Goal: Find specific page/section: Find specific page/section

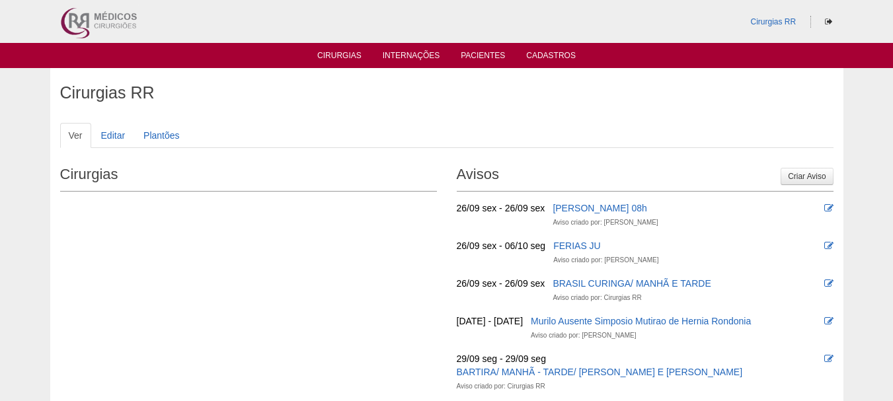
click at [485, 66] on ul "Cirurgias Internações Pacientes Cadastros" at bounding box center [446, 55] width 893 height 25
click at [485, 65] on ul "Cirurgias Internações Pacientes Cadastros" at bounding box center [446, 55] width 893 height 25
click at [481, 53] on link "Pacientes" at bounding box center [483, 56] width 44 height 11
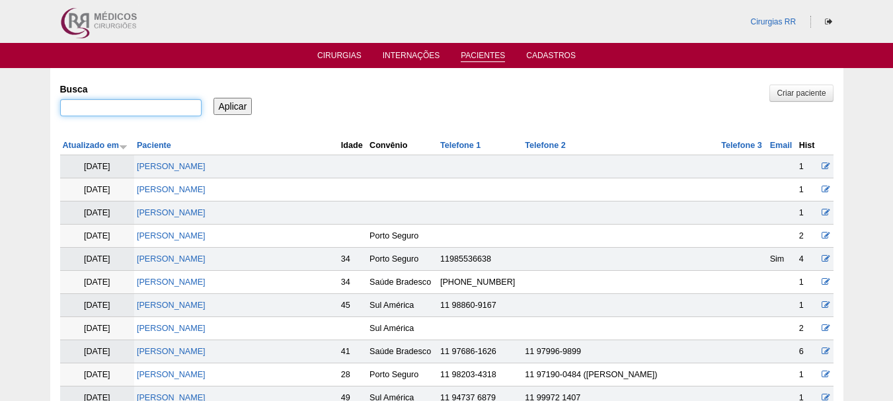
click at [171, 109] on input "Busca" at bounding box center [131, 107] width 142 height 17
paste input "206.289 588-70"
type input "206.289 588-70"
click at [249, 107] on input "Aplicar" at bounding box center [233, 106] width 39 height 17
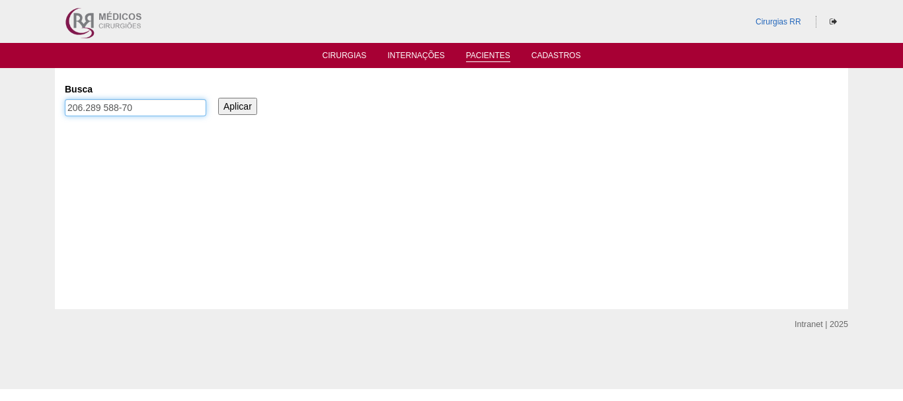
drag, startPoint x: 154, startPoint y: 110, endPoint x: 68, endPoint y: 86, distance: 89.4
click at [68, 86] on div "Busca 206.289 588-70" at bounding box center [140, 100] width 151 height 45
click at [136, 107] on input "Busca" at bounding box center [136, 107] width 142 height 17
paste input "[PERSON_NAME] [PERSON_NAME] [PERSON_NAME]"
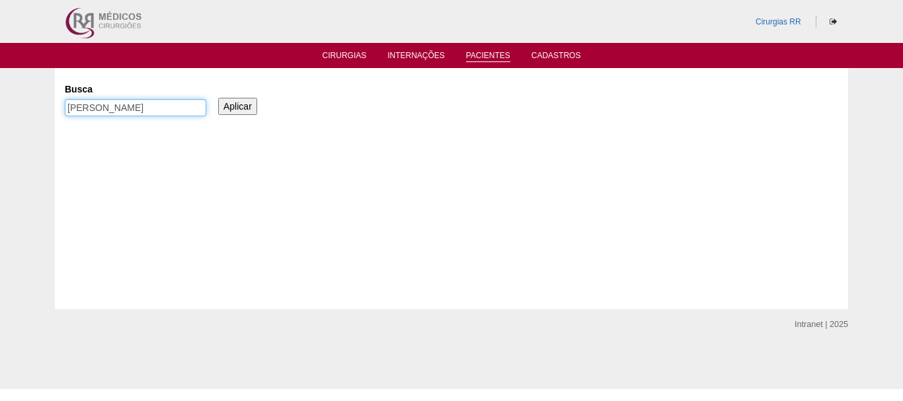
type input "[PERSON_NAME] [PERSON_NAME] [PERSON_NAME]"
click at [221, 112] on input "Aplicar" at bounding box center [237, 106] width 39 height 17
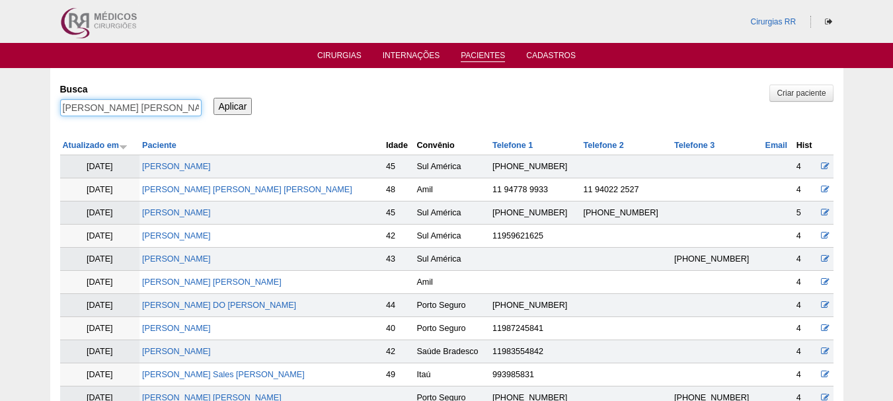
click at [157, 102] on input "[PERSON_NAME] [PERSON_NAME] [PERSON_NAME]" at bounding box center [131, 107] width 142 height 17
click at [218, 188] on link "[PERSON_NAME] [PERSON_NAME] [PERSON_NAME]" at bounding box center [247, 189] width 210 height 9
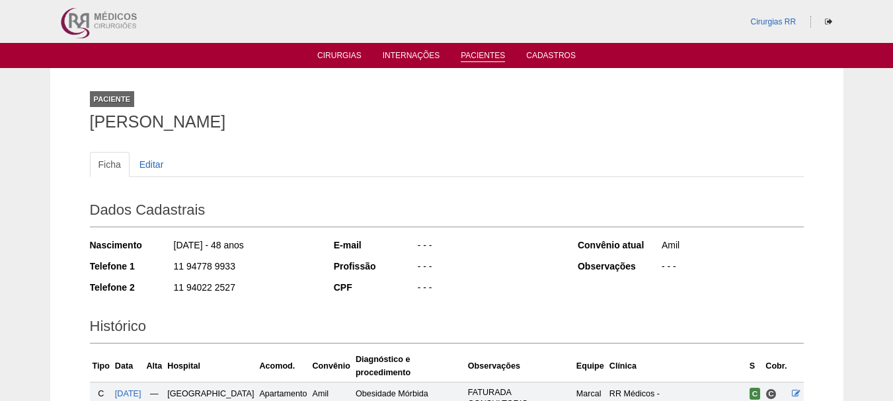
click at [473, 60] on link "Pacientes" at bounding box center [483, 56] width 44 height 11
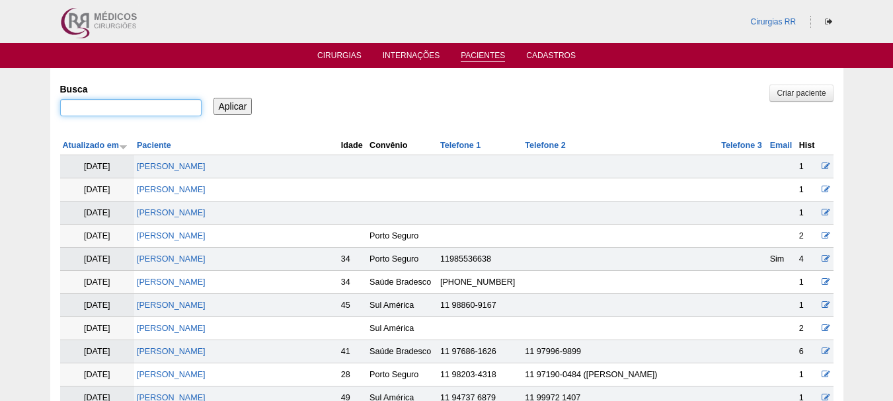
click at [154, 106] on input "Busca" at bounding box center [131, 107] width 142 height 17
paste input "[PERSON_NAME]"
click at [66, 108] on input "[PERSON_NAME]" at bounding box center [131, 107] width 142 height 17
type input "[PERSON_NAME]"
click at [214, 98] on input "Aplicar" at bounding box center [233, 106] width 39 height 17
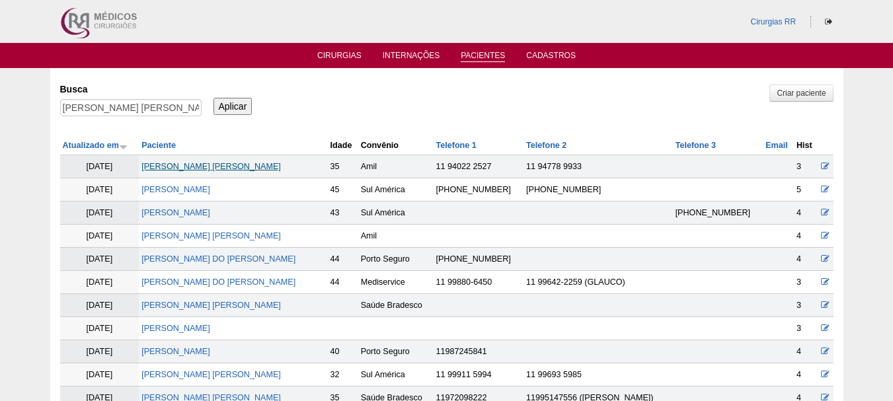
click at [207, 168] on link "Lucas Prado Guiral" at bounding box center [212, 166] width 140 height 9
